Goal: Find specific page/section: Find specific page/section

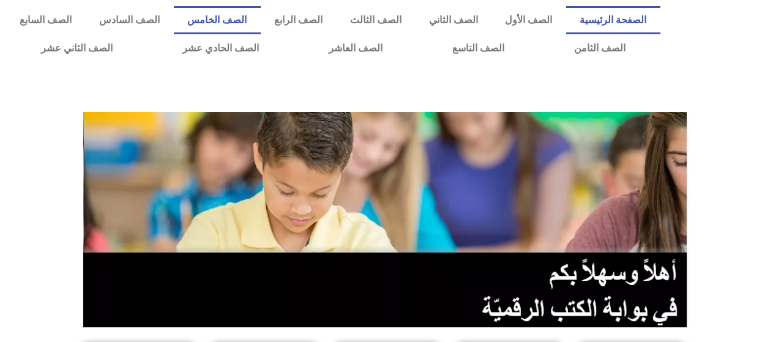
click at [249, 12] on link "الصف الخامس" at bounding box center [217, 20] width 87 height 28
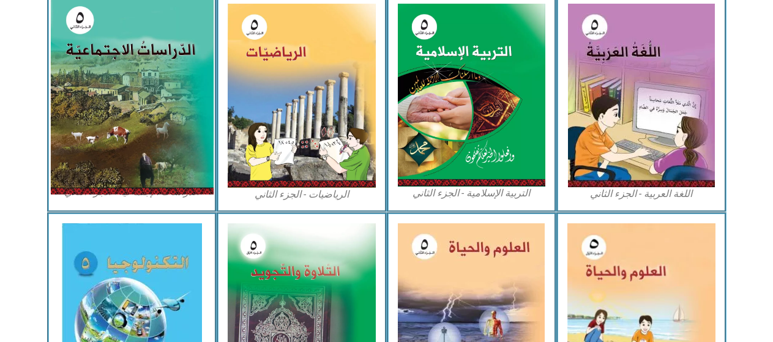
scroll to position [673, 0]
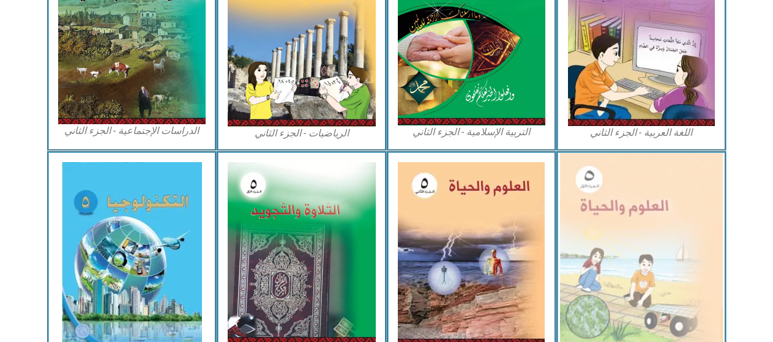
click at [670, 231] on img at bounding box center [641, 253] width 163 height 200
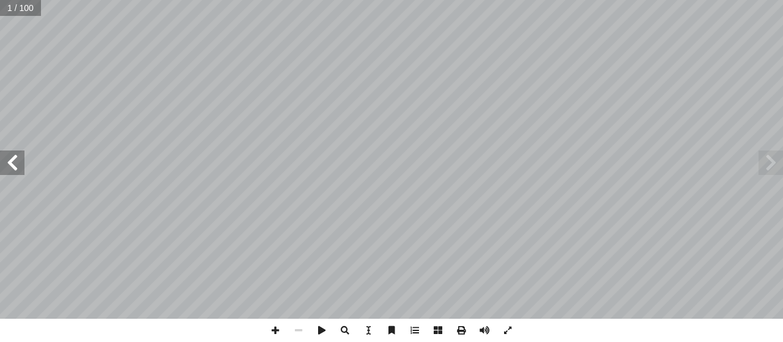
click at [7, 153] on span at bounding box center [12, 163] width 24 height 24
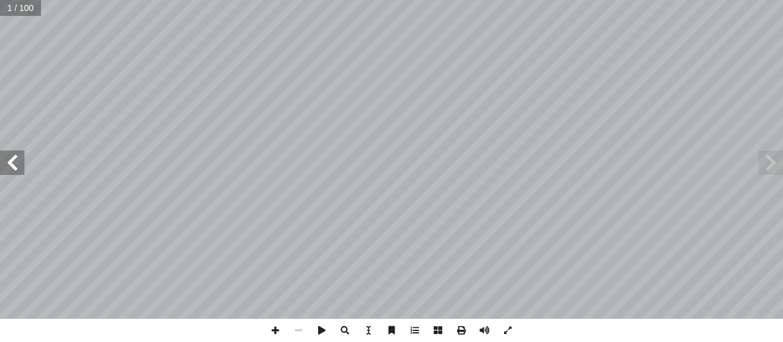
click at [7, 153] on span at bounding box center [12, 163] width 24 height 24
click at [0, 162] on span at bounding box center [12, 163] width 24 height 24
click at [17, 168] on span at bounding box center [12, 163] width 24 height 24
click at [277, 328] on span at bounding box center [275, 330] width 23 height 23
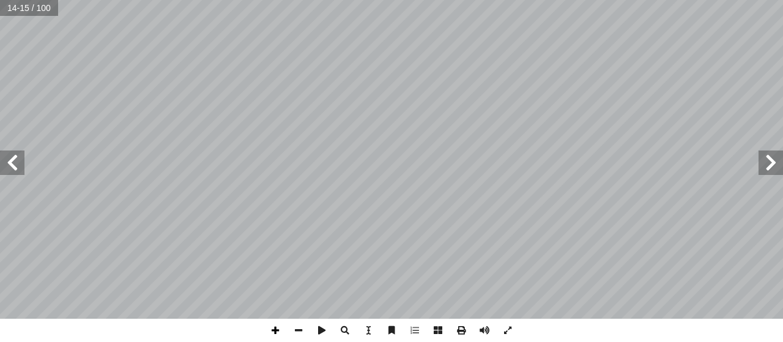
click at [277, 328] on span at bounding box center [275, 330] width 23 height 23
click at [278, 328] on span at bounding box center [275, 330] width 23 height 23
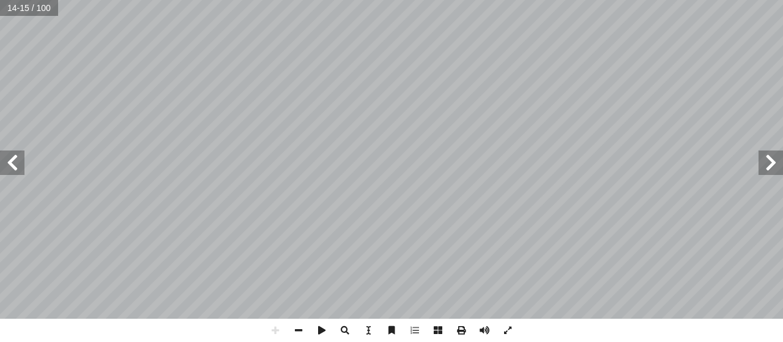
click at [103, 340] on div "١٠ جيب: أ ا تية و آ ور ال� ّ الص ُ ل ّ م أ ا َ ت أ ا * ١ . .___________________…" at bounding box center [391, 171] width 783 height 342
click at [294, 332] on span at bounding box center [298, 330] width 23 height 23
click at [306, 325] on span at bounding box center [298, 330] width 23 height 23
click at [278, 326] on span at bounding box center [275, 330] width 23 height 23
click at [13, 166] on span at bounding box center [12, 163] width 24 height 24
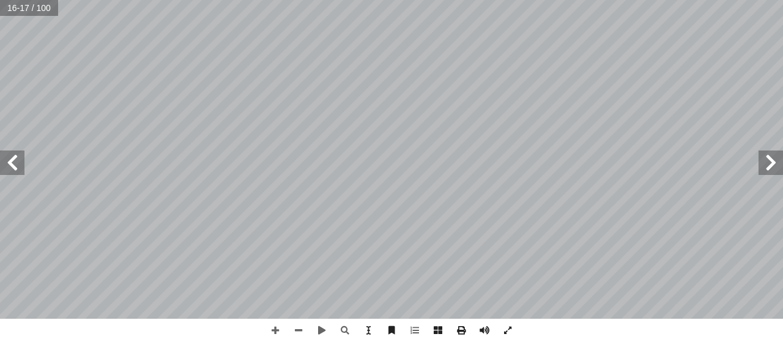
click at [775, 171] on span at bounding box center [771, 163] width 24 height 24
